Goal: Navigation & Orientation: Find specific page/section

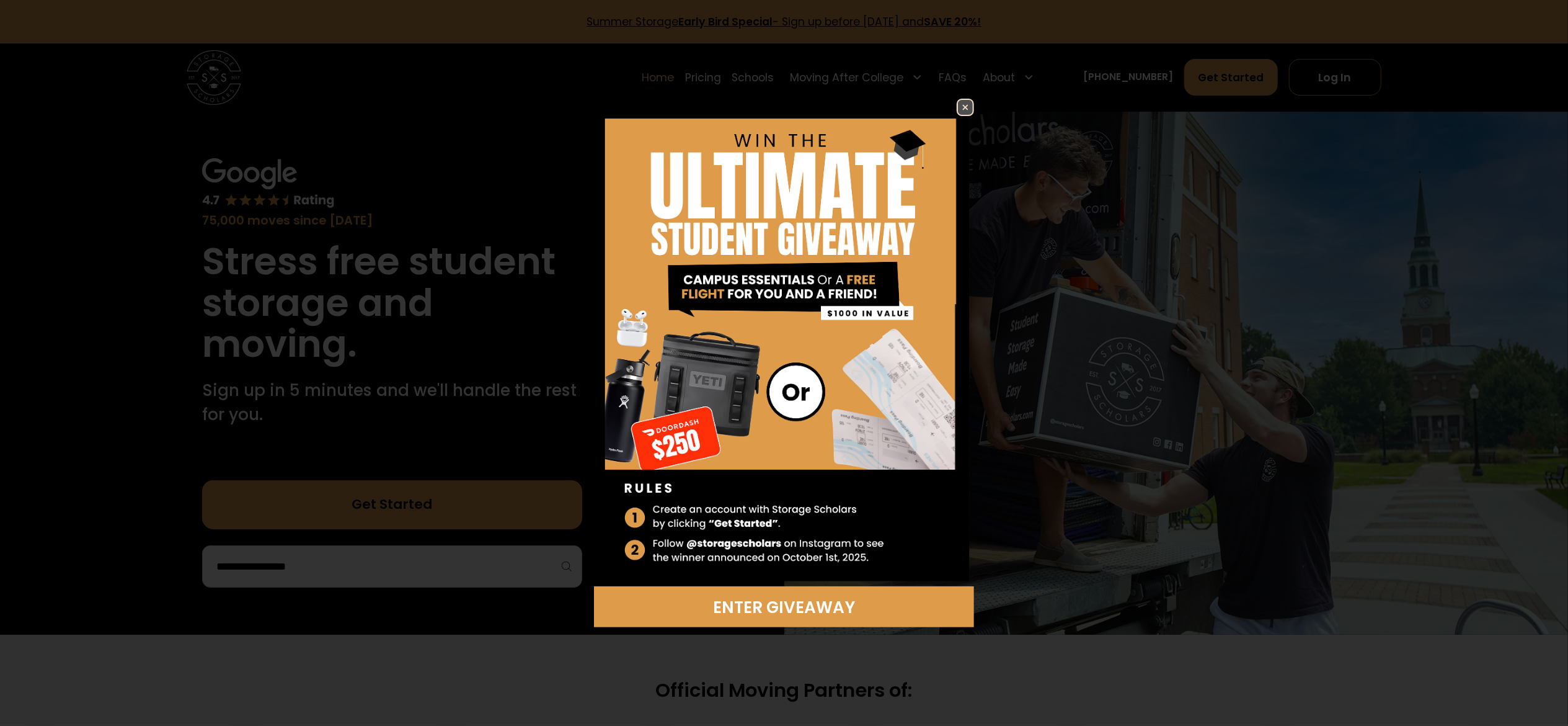
click at [961, 107] on img at bounding box center [966, 108] width 15 height 15
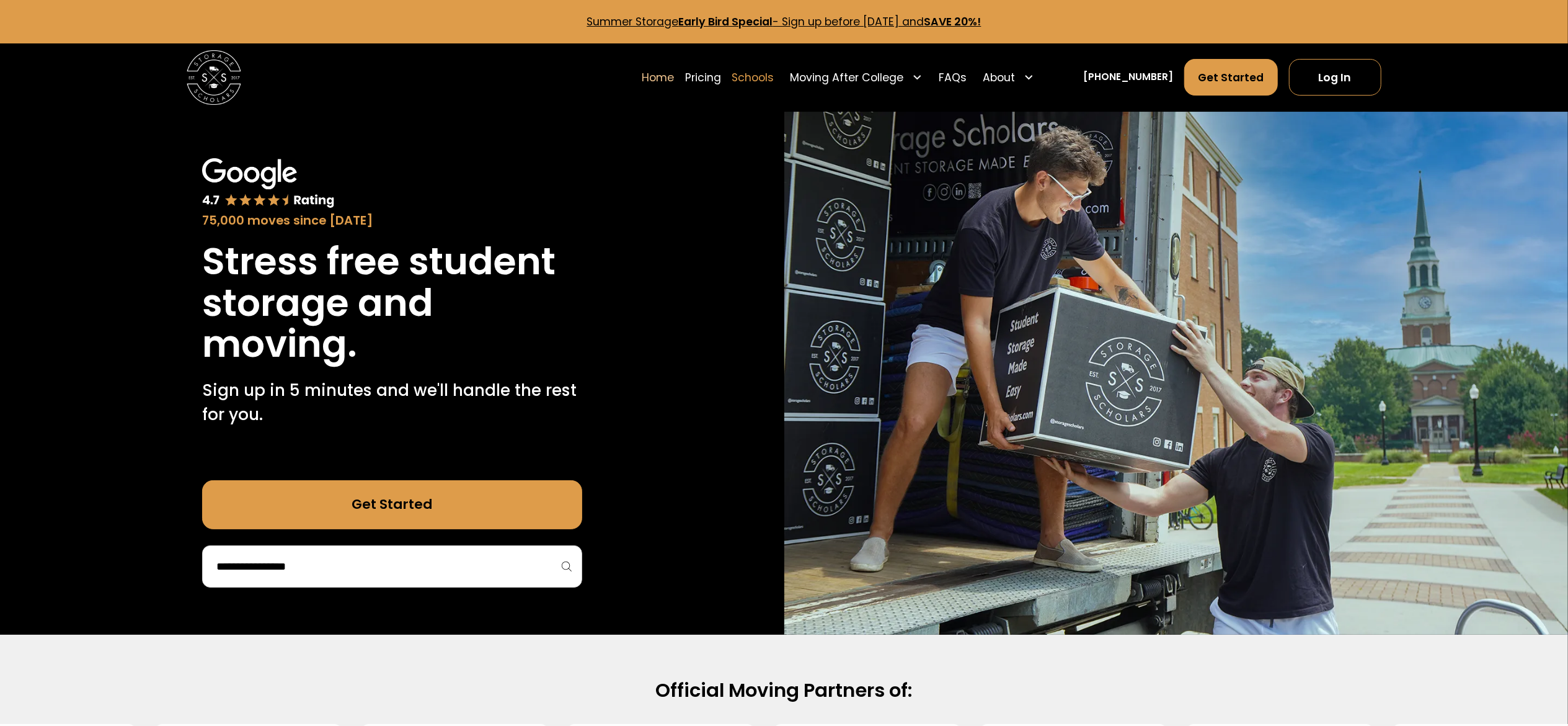
click at [774, 84] on link "Schools" at bounding box center [753, 77] width 42 height 38
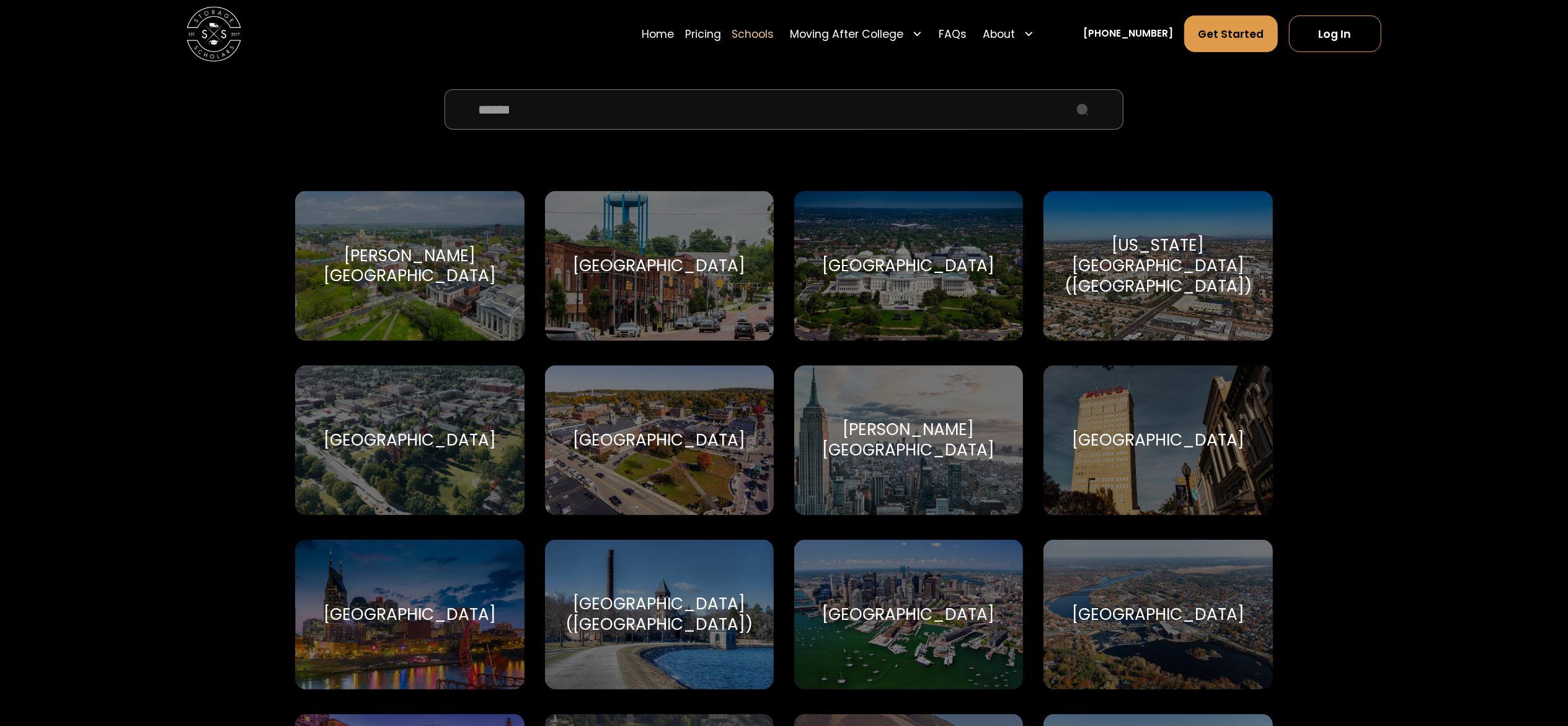
click at [574, 106] on input "School Select Form" at bounding box center [784, 109] width 679 height 41
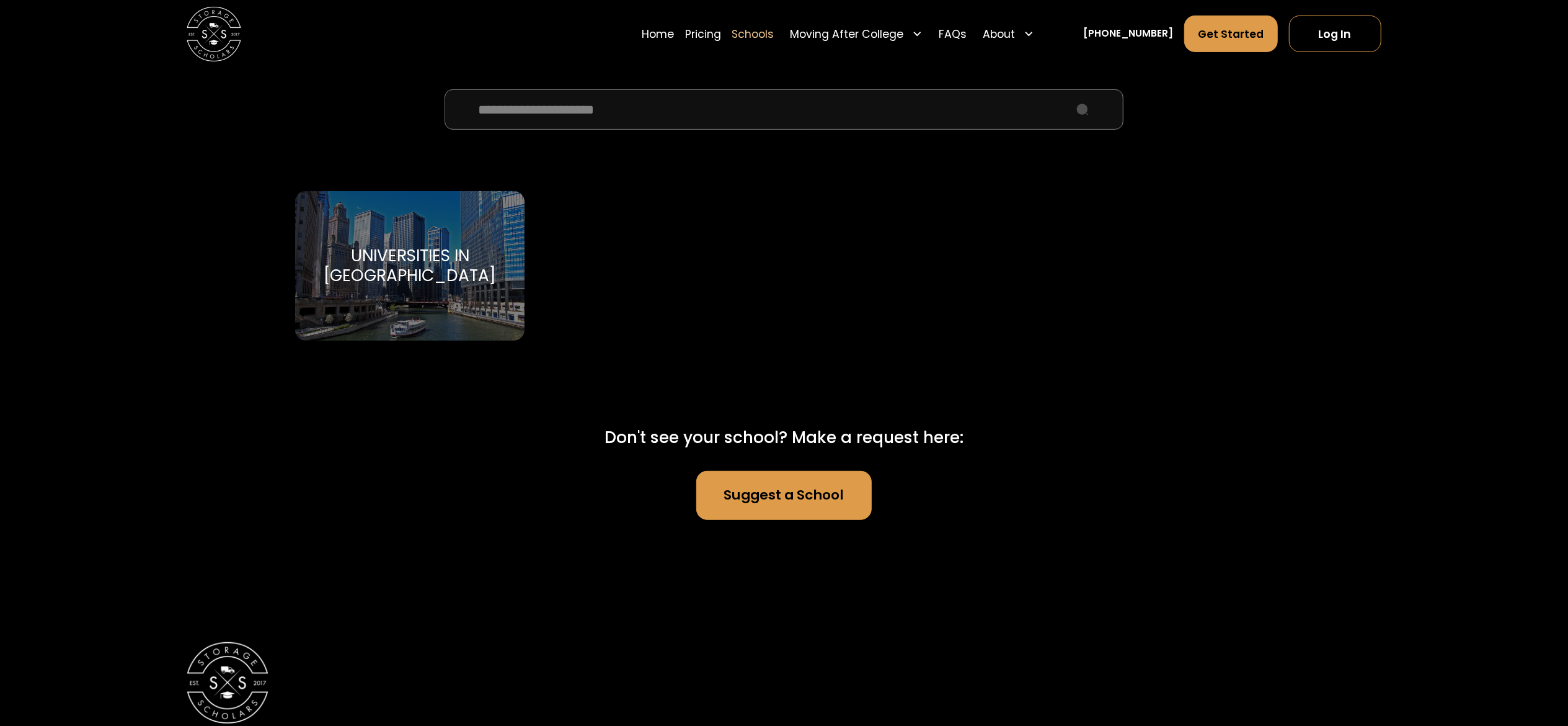
type input "**********"
click at [406, 286] on div "Universities in Chicago" at bounding box center [410, 265] width 197 height 41
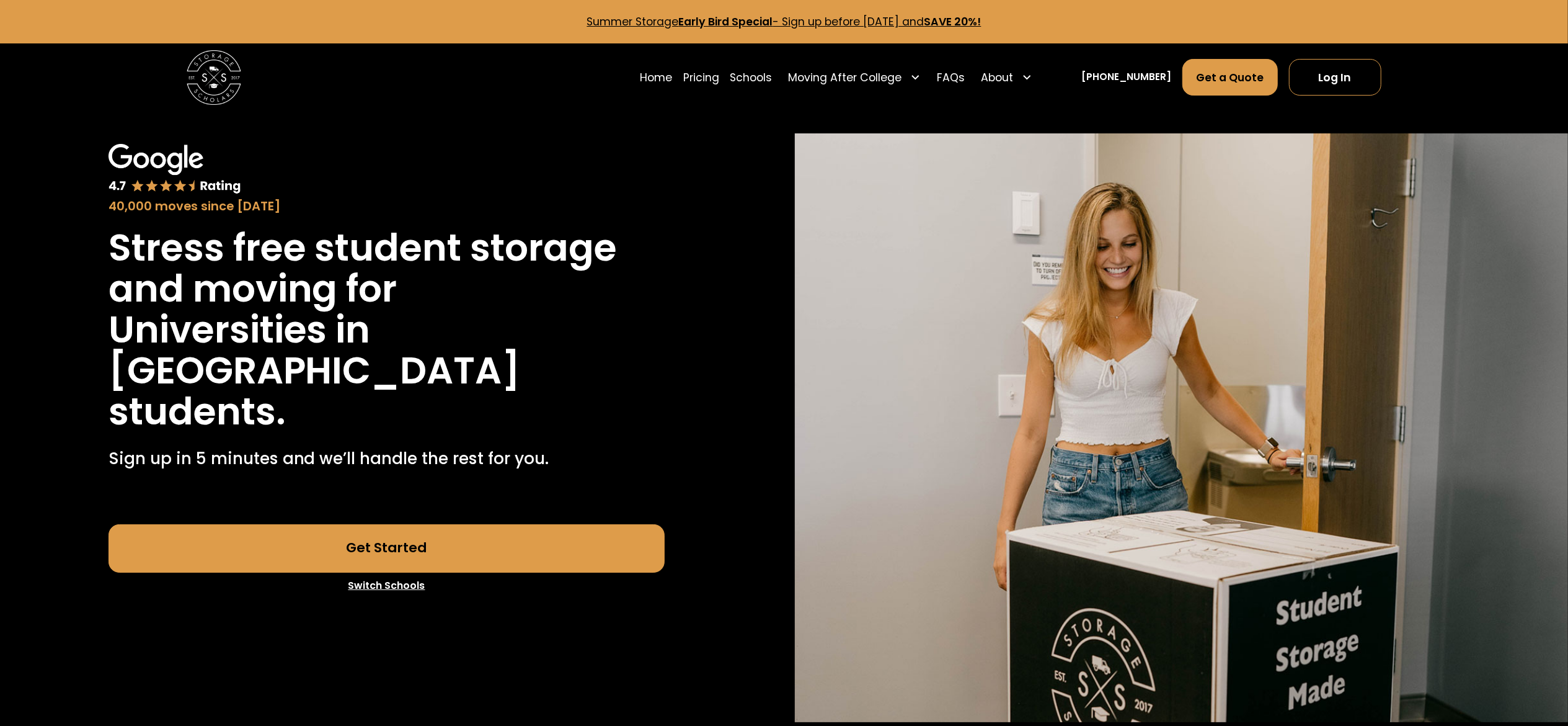
click at [646, 171] on div "40,000 moves since 2017" at bounding box center [387, 180] width 557 height 72
click at [1335, 74] on link "Log In" at bounding box center [1335, 77] width 92 height 36
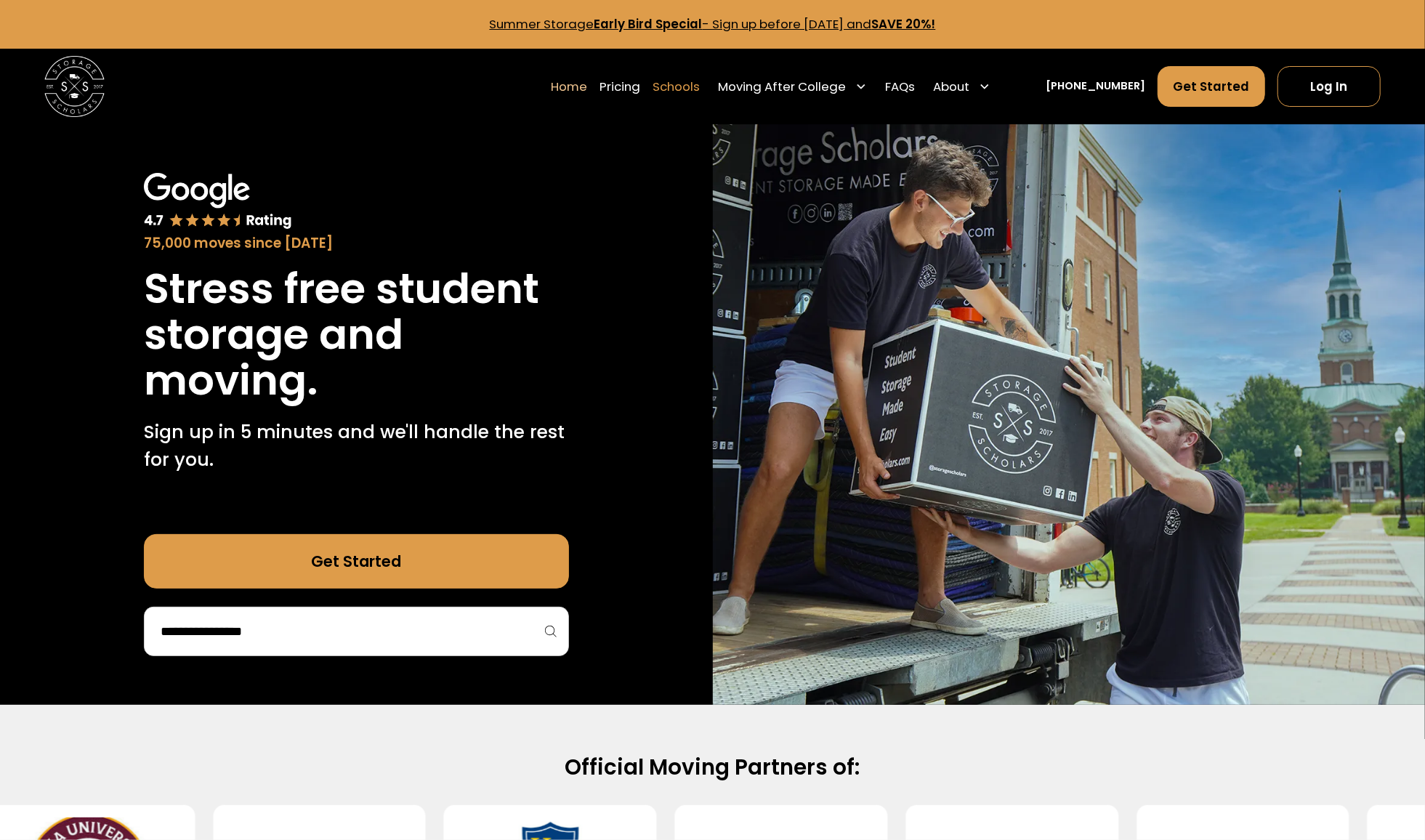
click at [693, 88] on link "Schools" at bounding box center [676, 87] width 47 height 43
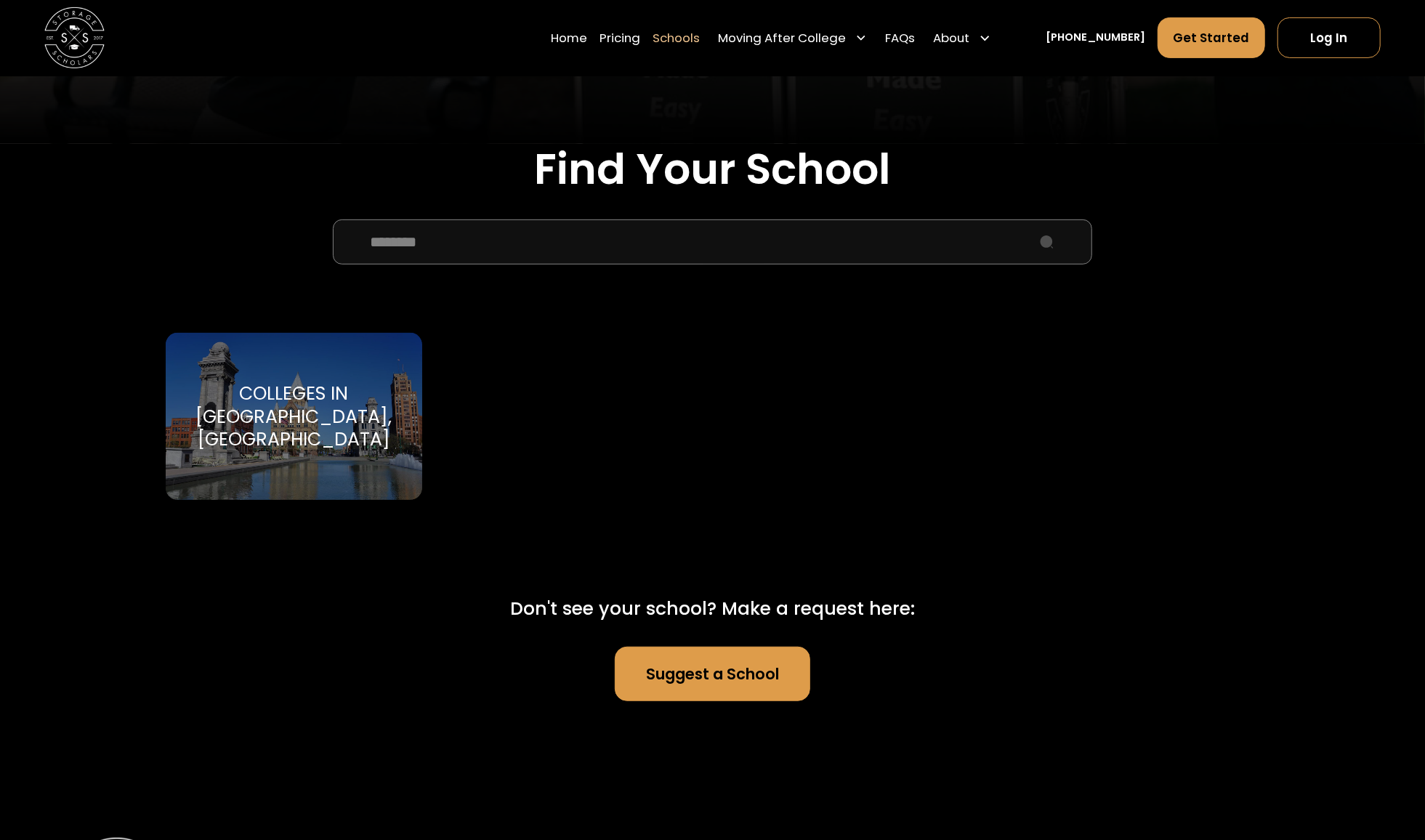
type input "********"
click at [317, 401] on div "Colleges in [GEOGRAPHIC_DATA], [GEOGRAPHIC_DATA]" at bounding box center [293, 416] width 220 height 69
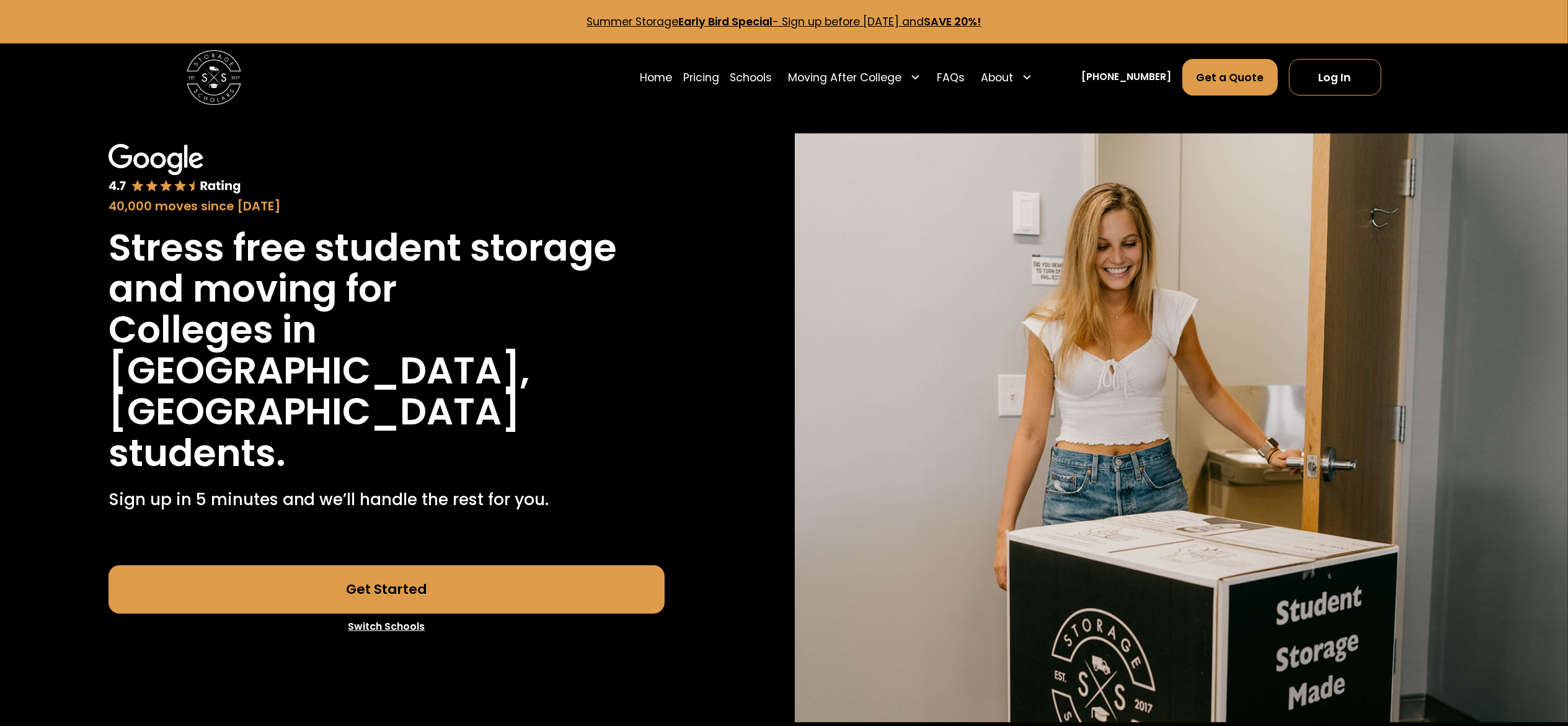
click at [373, 613] on link "Switch Schools" at bounding box center [387, 626] width 557 height 26
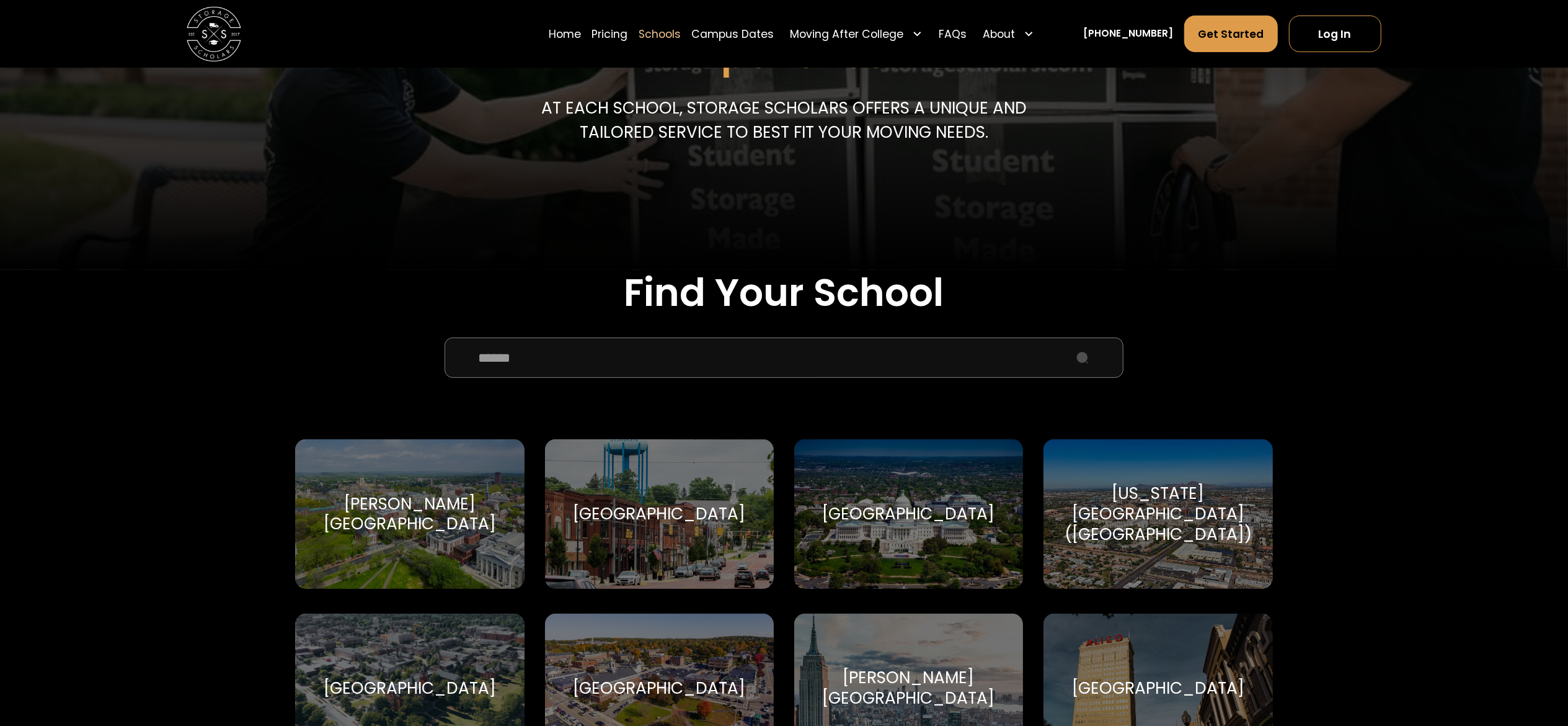
click at [547, 357] on input "School Select Form" at bounding box center [784, 357] width 679 height 41
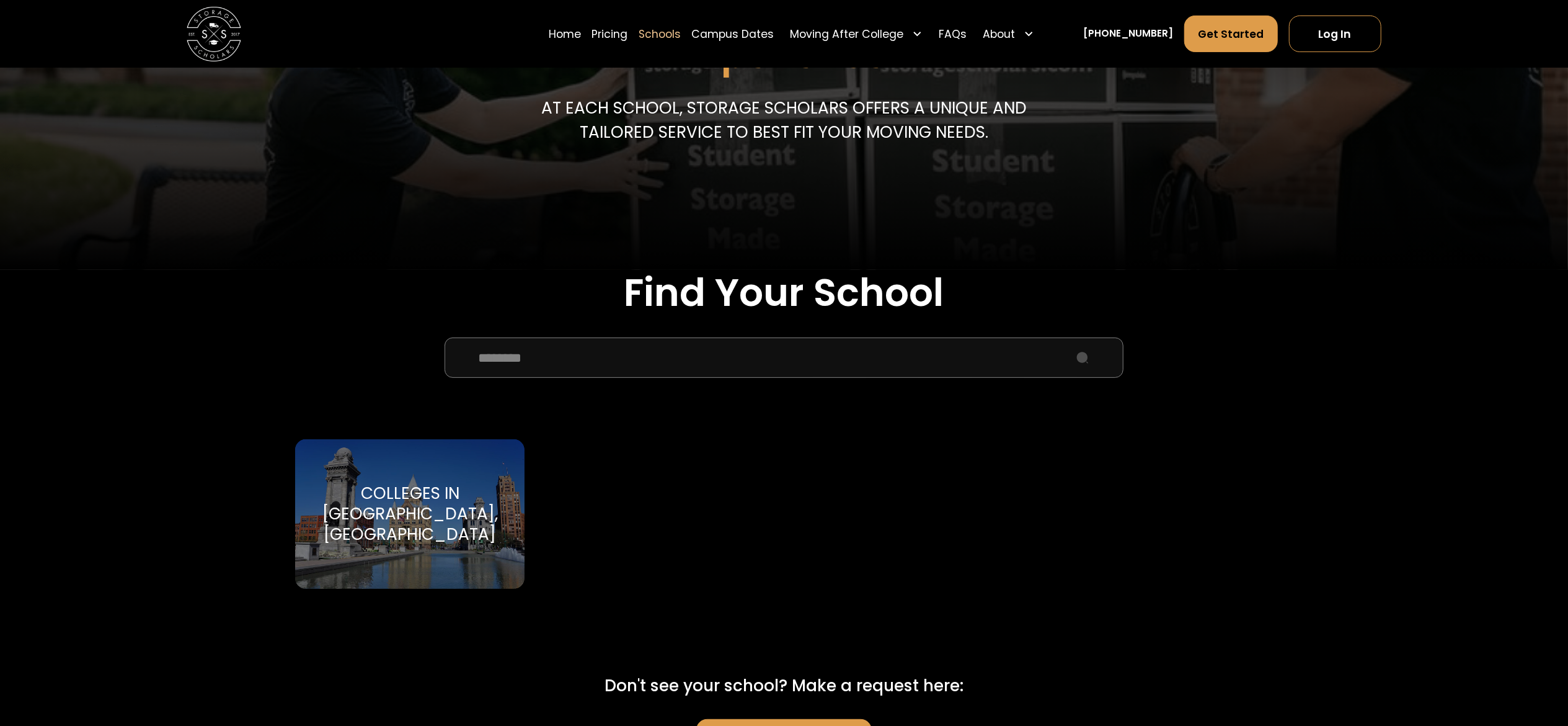
type input "********"
click at [387, 558] on div "Colleges in [GEOGRAPHIC_DATA], [GEOGRAPHIC_DATA] [GEOGRAPHIC_DATA]" at bounding box center [409, 514] width 229 height 150
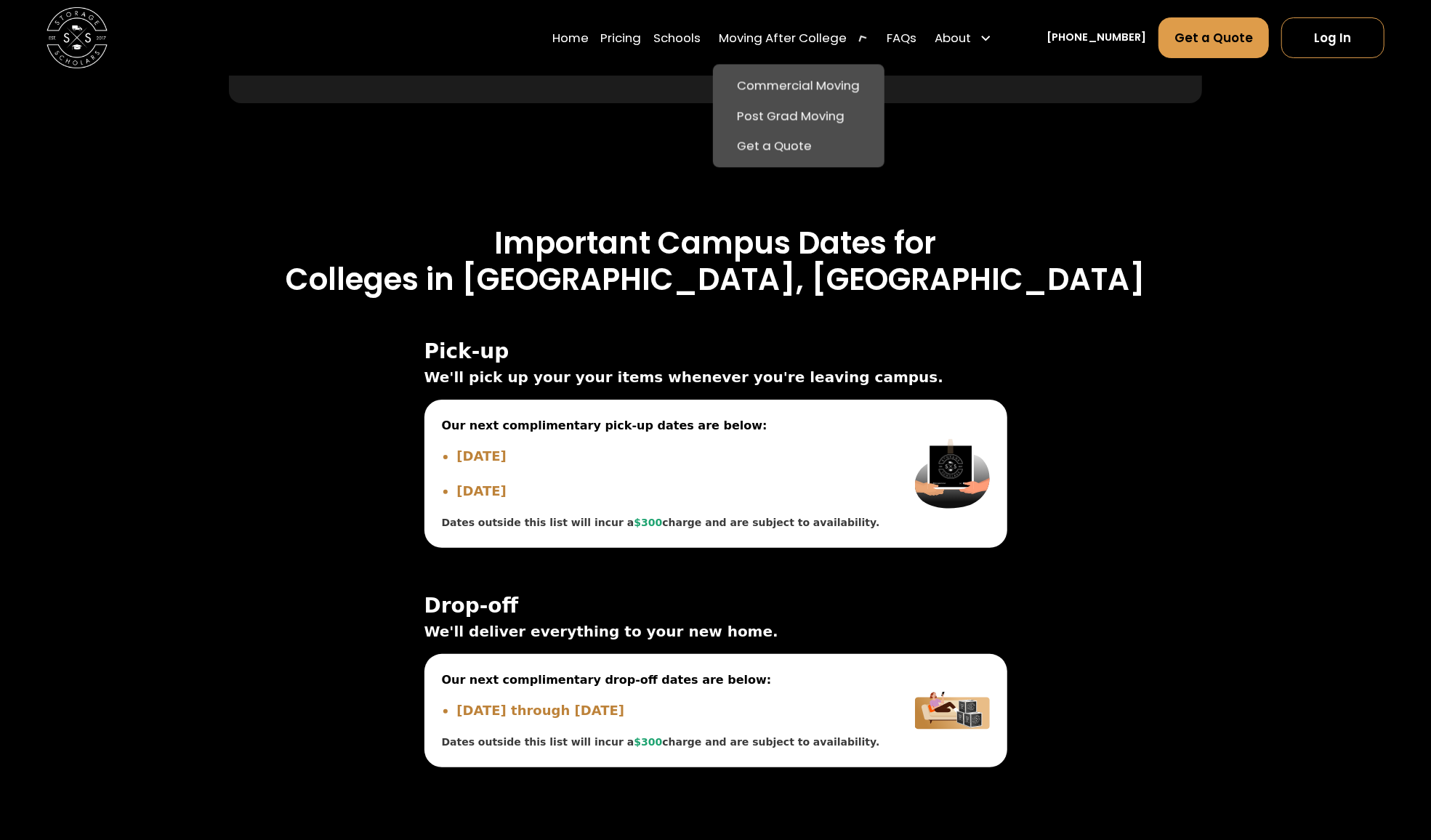
scroll to position [4069, 0]
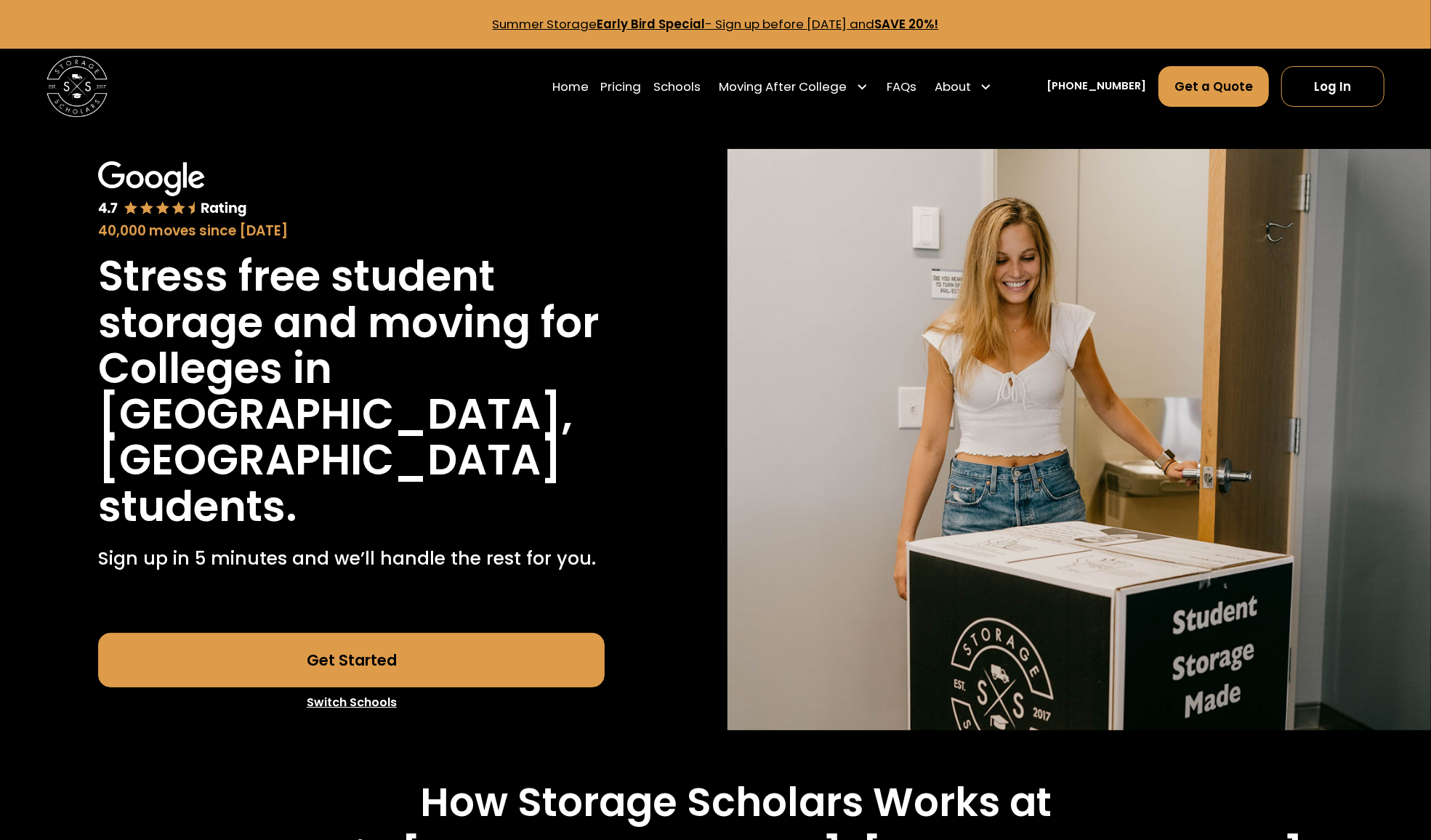
scroll to position [734, 0]
